Goal: Task Accomplishment & Management: Manage account settings

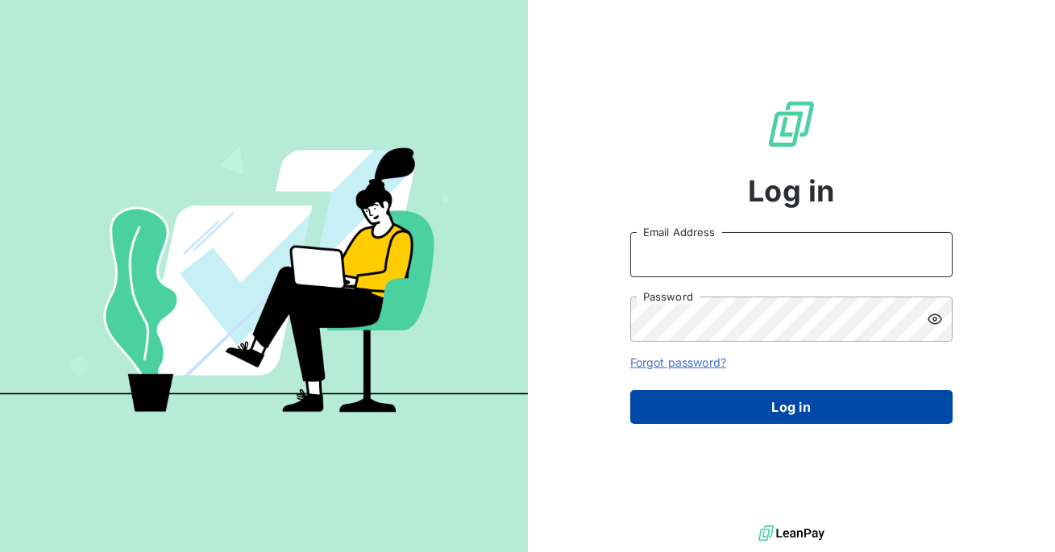
type input "admin@meteojob"
click at [760, 410] on button "Log in" at bounding box center [791, 407] width 322 height 34
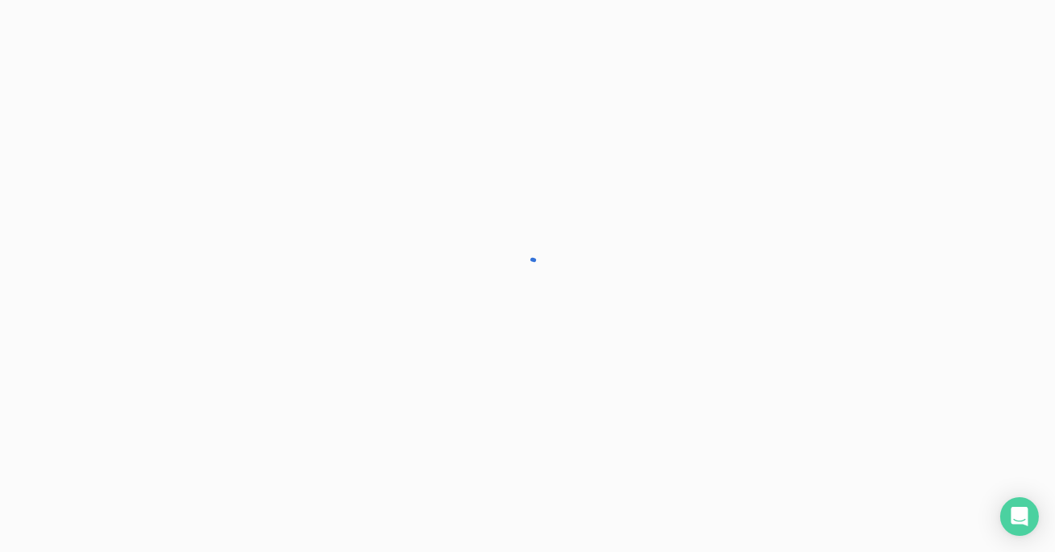
click at [760, 410] on div at bounding box center [527, 276] width 1055 height 552
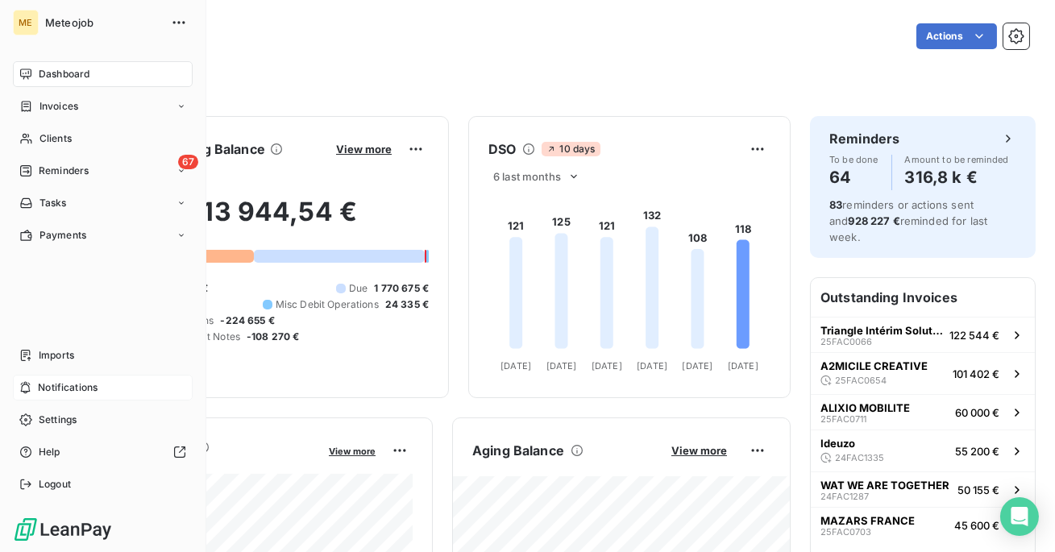
click at [61, 383] on span "Notifications" at bounding box center [68, 387] width 60 height 15
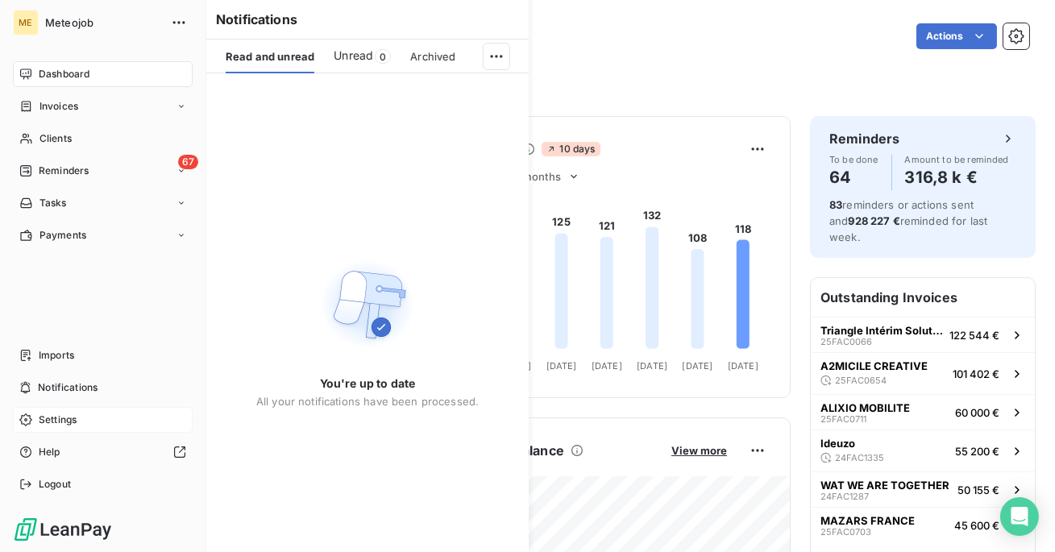
click at [73, 408] on div "Settings" at bounding box center [103, 420] width 180 height 26
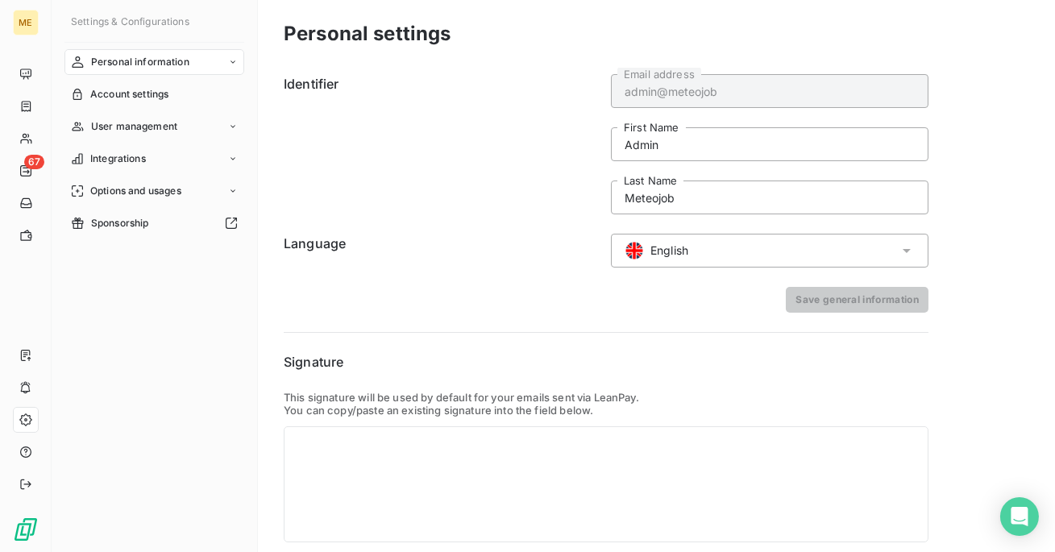
click at [172, 175] on nav "Personal information Account settings User management Integrations Options and …" at bounding box center [154, 142] width 180 height 187
click at [172, 166] on div "Integrations" at bounding box center [154, 159] width 180 height 26
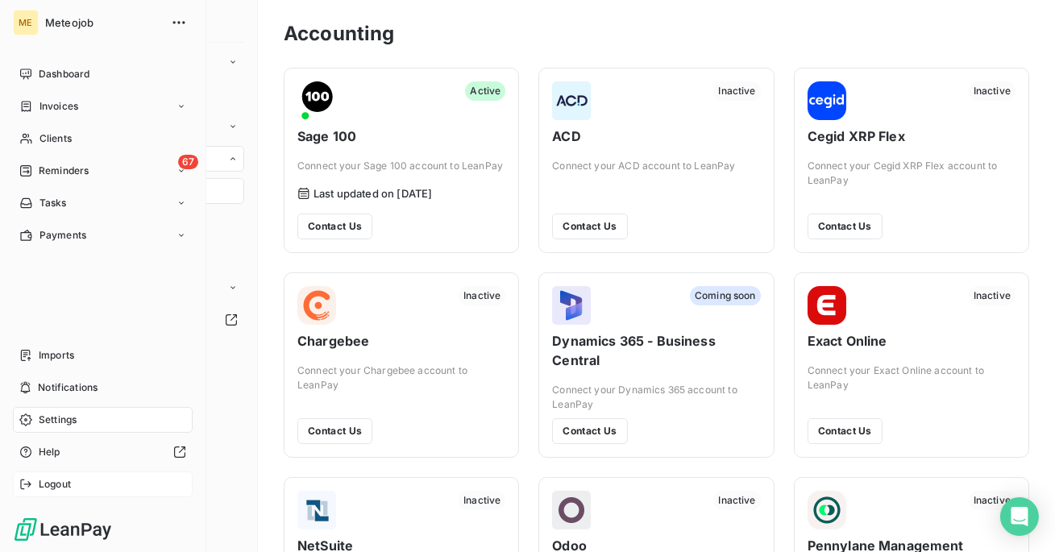
click at [68, 492] on div "Logout" at bounding box center [103, 484] width 180 height 26
